Goal: Entertainment & Leisure: Consume media (video, audio)

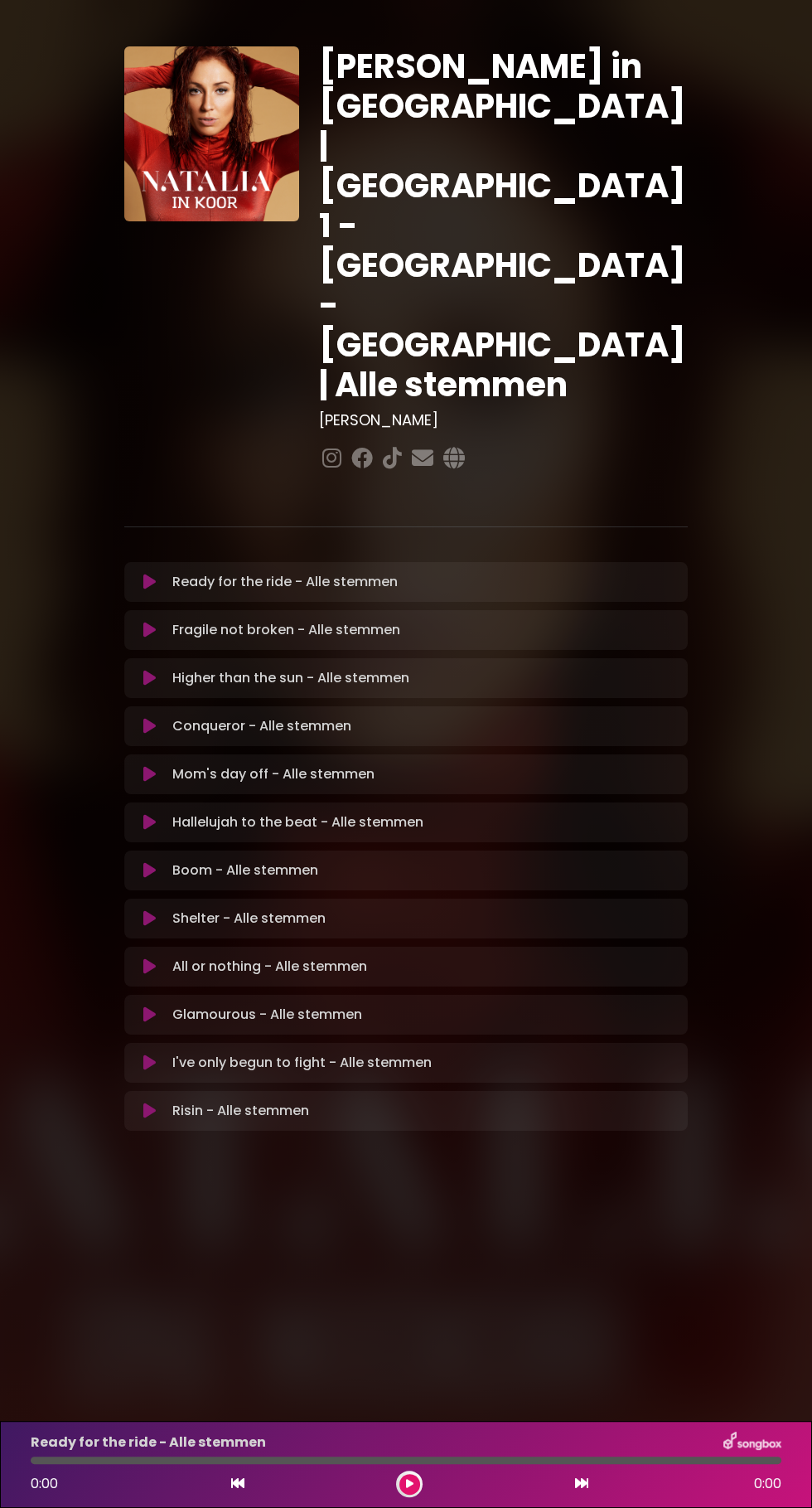
click at [392, 803] on div "Hallelujah to the beat - Alle stemmen Loading Track... Your Feedback Name Email" at bounding box center [406, 823] width 563 height 40
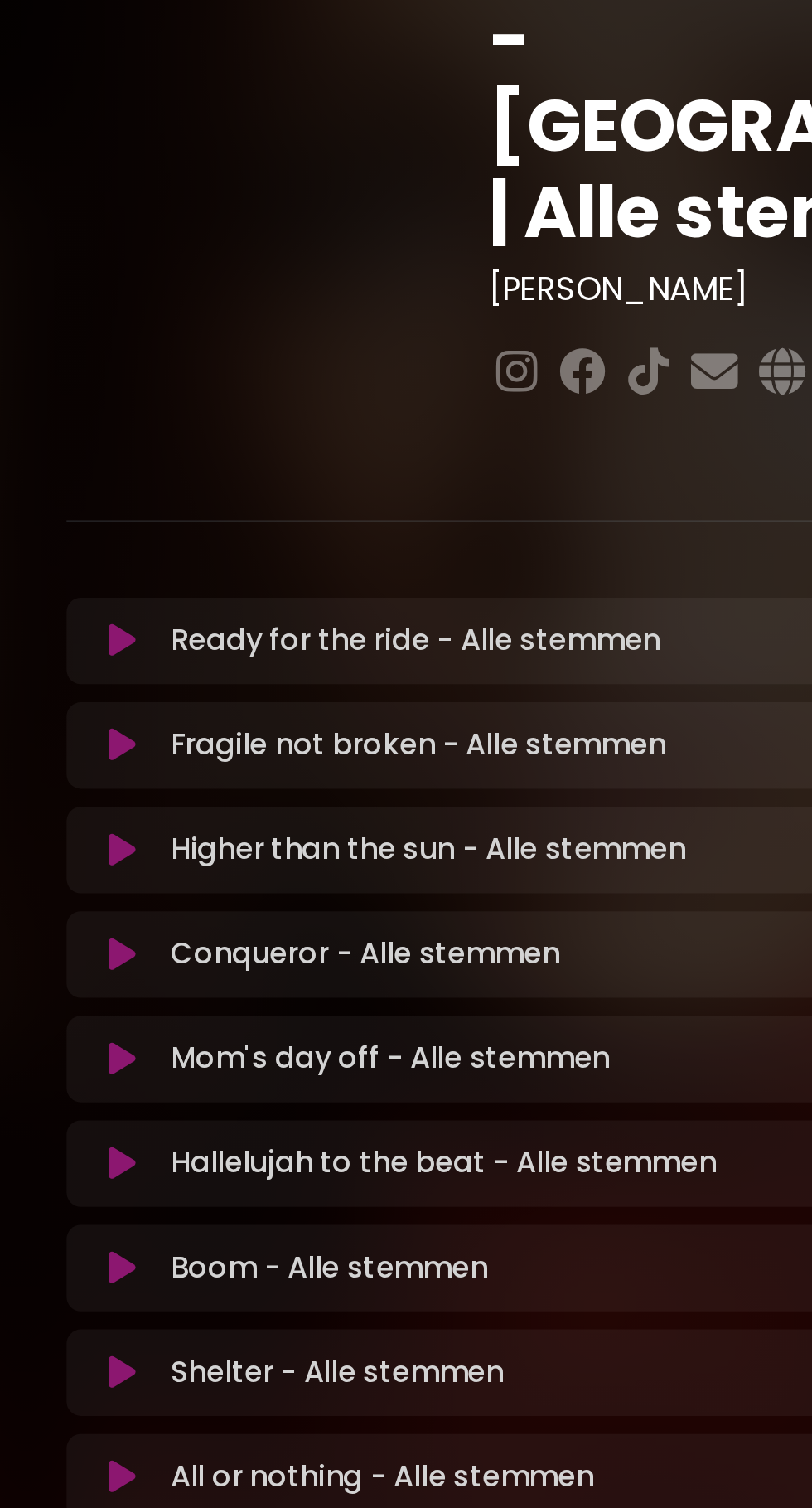
click at [147, 766] on icon at bounding box center [149, 774] width 12 height 16
